Goal: Information Seeking & Learning: Learn about a topic

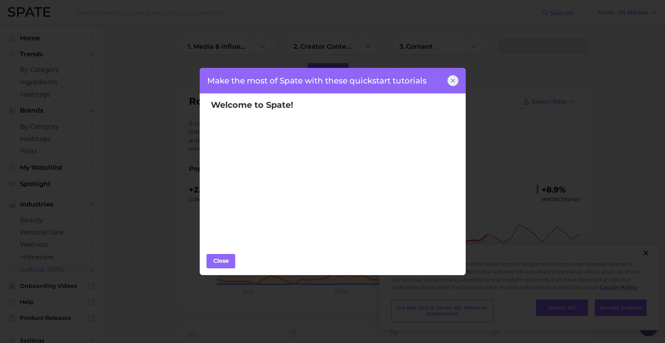
click at [612, 308] on div "Make the most of Spate with these quickstart tutorials Welcome to Spate! Popula…" at bounding box center [332, 171] width 665 height 343
click at [452, 85] on div at bounding box center [452, 80] width 11 height 11
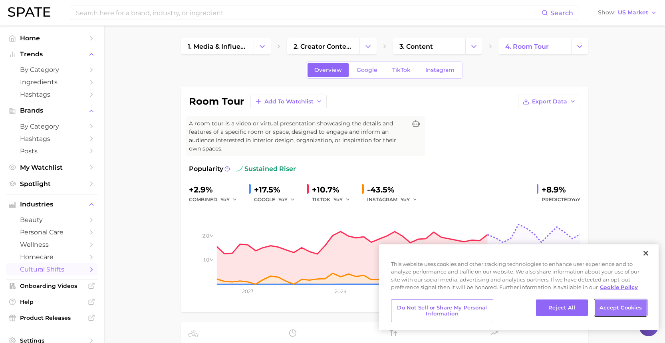
click at [616, 311] on button "Accept Cookies" at bounding box center [620, 307] width 52 height 17
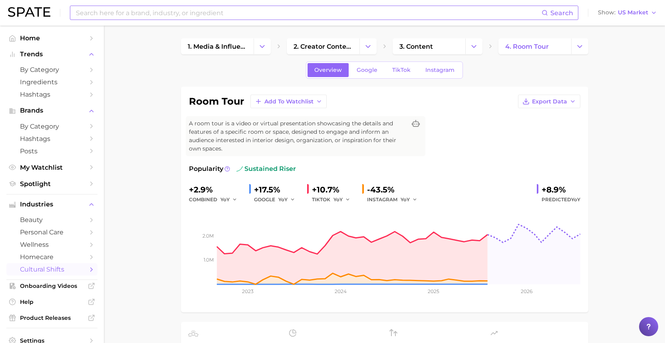
click at [115, 18] on input at bounding box center [308, 13] width 466 height 14
type input "intense perfume"
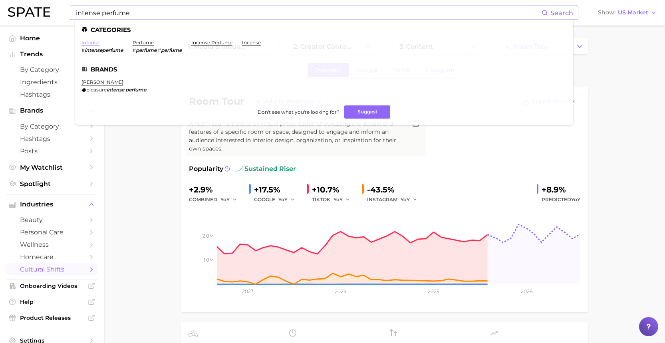
click at [91, 43] on link "intense" at bounding box center [90, 43] width 18 height 6
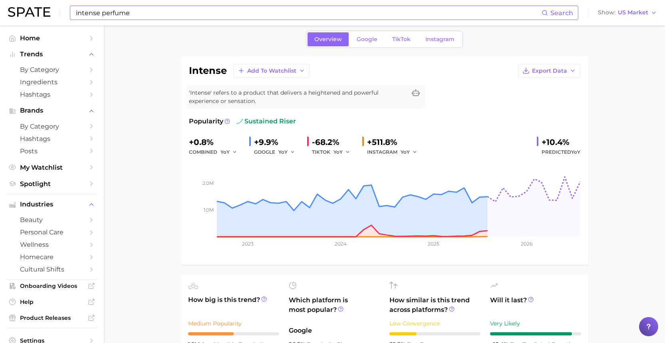
scroll to position [31, 0]
